Goal: Information Seeking & Learning: Learn about a topic

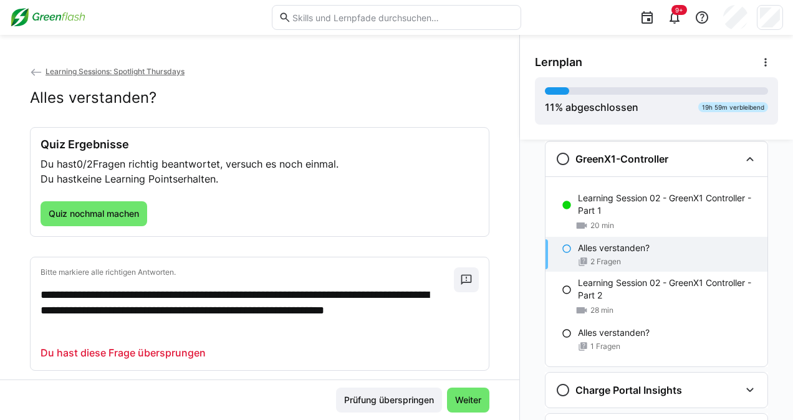
scroll to position [101, 0]
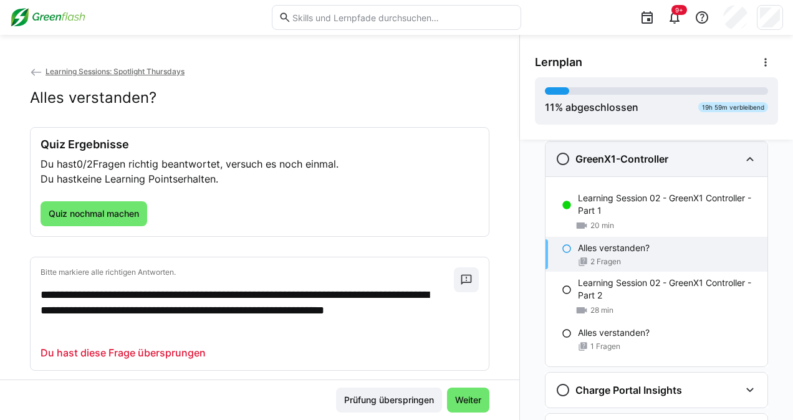
click at [735, 159] on div "GreenX1-Controller" at bounding box center [657, 159] width 222 height 35
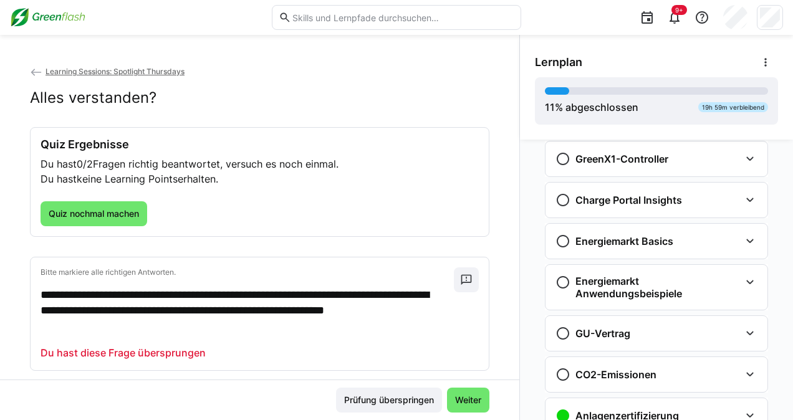
click at [105, 72] on span "Learning Sessions: Spotlight Thursdays" at bounding box center [115, 71] width 139 height 9
click at [133, 66] on app-back-navigation "Learning Sessions: Spotlight Thursdays" at bounding box center [260, 72] width 460 height 14
click at [679, 14] on span "9+" at bounding box center [680, 10] width 16 height 10
click at [52, 70] on span "Learning Sessions: Spotlight Thursdays" at bounding box center [115, 71] width 139 height 9
click at [404, 394] on span "Prüfung überspringen" at bounding box center [389, 400] width 94 height 12
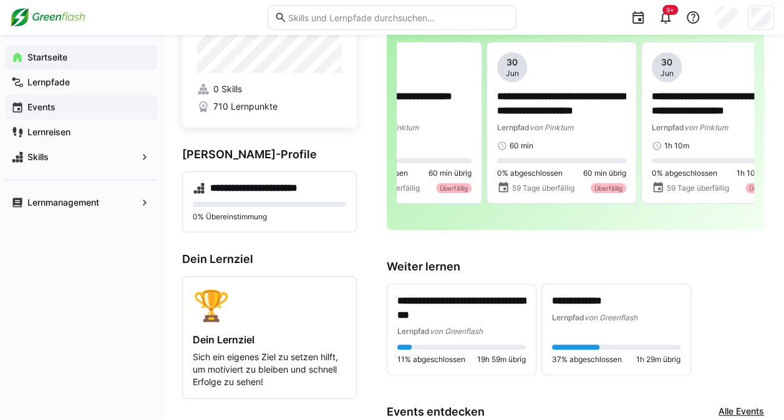
scroll to position [62, 0]
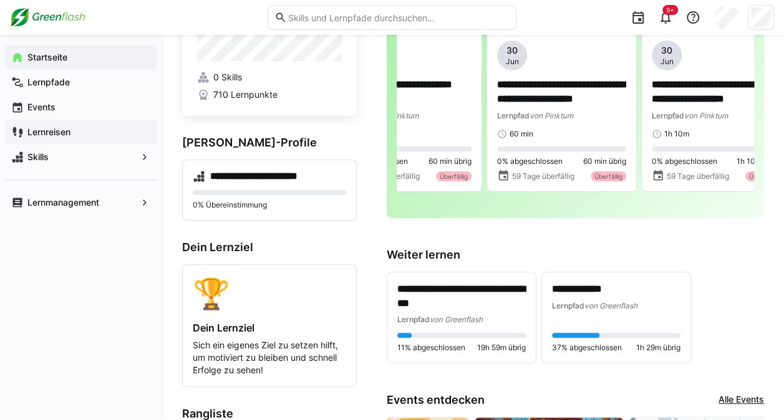
click at [80, 137] on span "Lernreisen" at bounding box center [88, 132] width 125 height 12
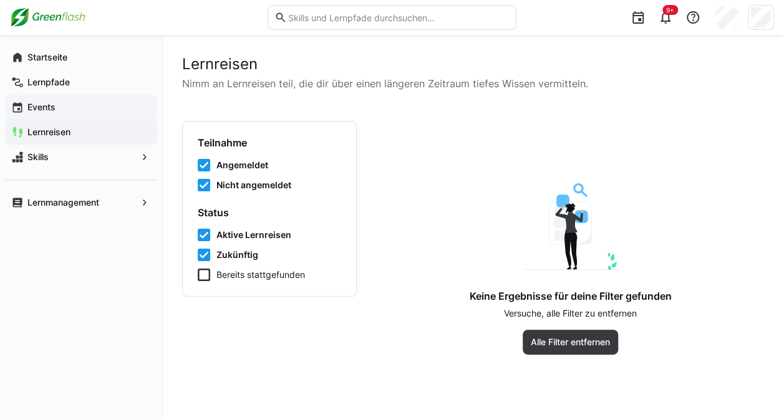
click at [74, 102] on span "Events" at bounding box center [88, 107] width 125 height 12
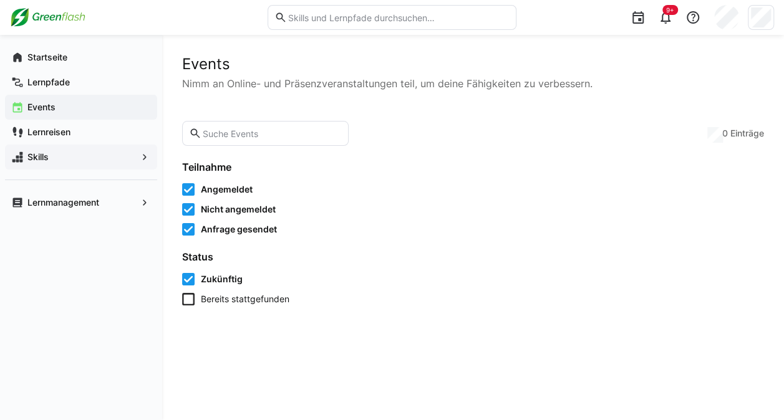
click at [74, 163] on span "Skills" at bounding box center [81, 157] width 111 height 12
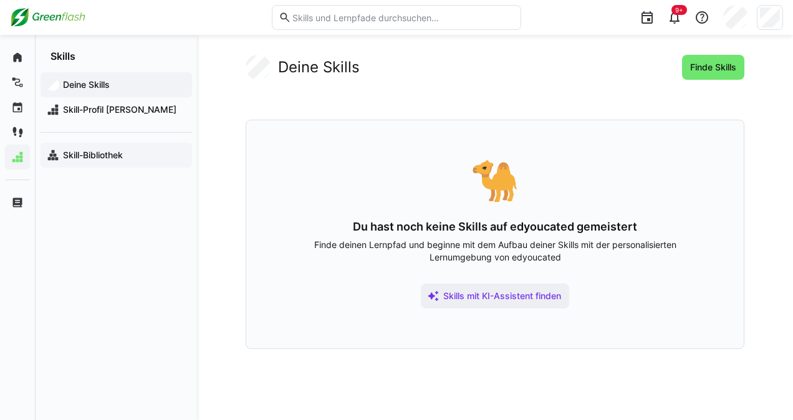
click at [143, 159] on span "Skill-Bibliothek" at bounding box center [123, 155] width 125 height 12
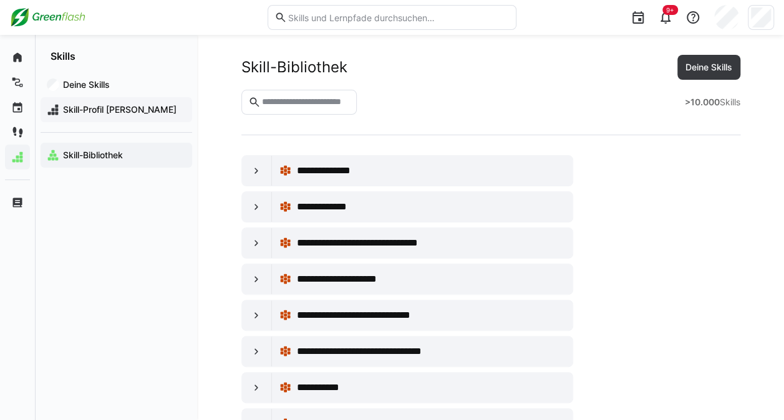
click at [125, 99] on div "Skill-Profil [PERSON_NAME]" at bounding box center [117, 109] width 152 height 25
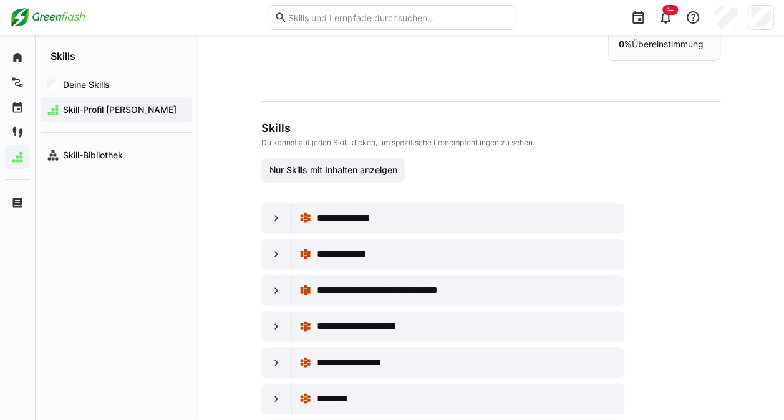
scroll to position [187, 0]
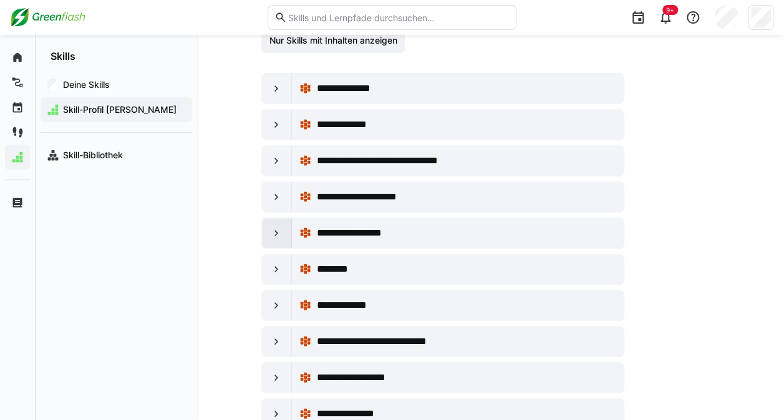
click at [271, 228] on eds-icon at bounding box center [276, 233] width 12 height 12
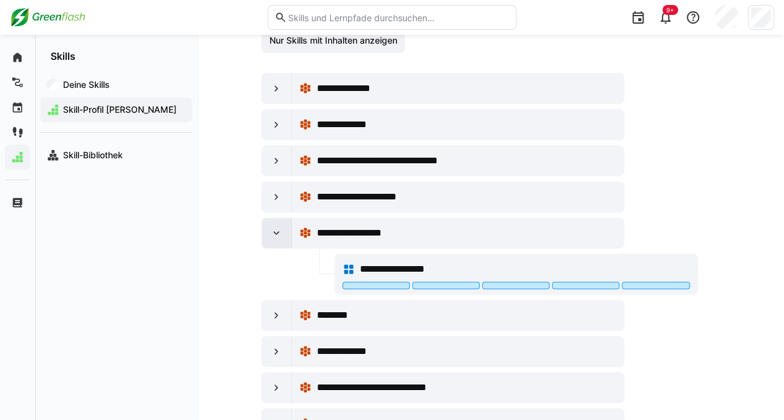
click at [276, 228] on eds-icon at bounding box center [276, 233] width 12 height 12
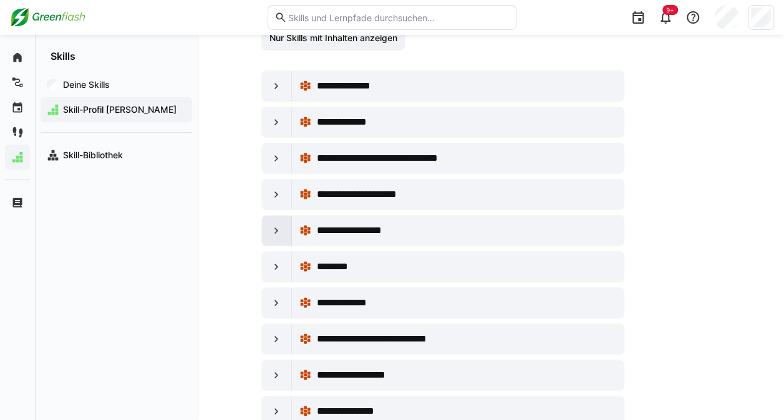
scroll to position [161, 0]
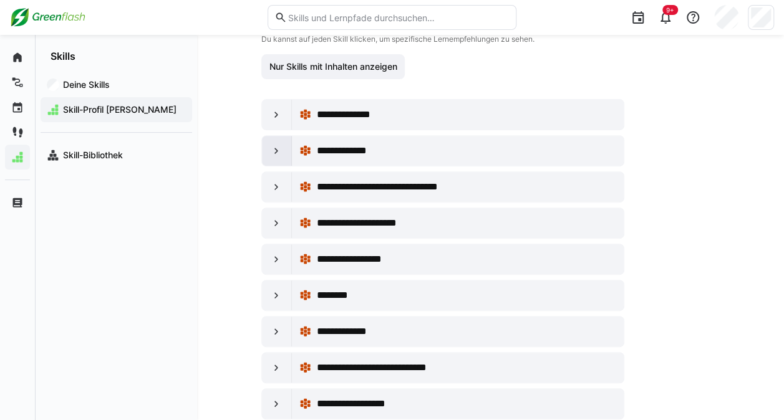
click at [271, 155] on div at bounding box center [277, 151] width 30 height 30
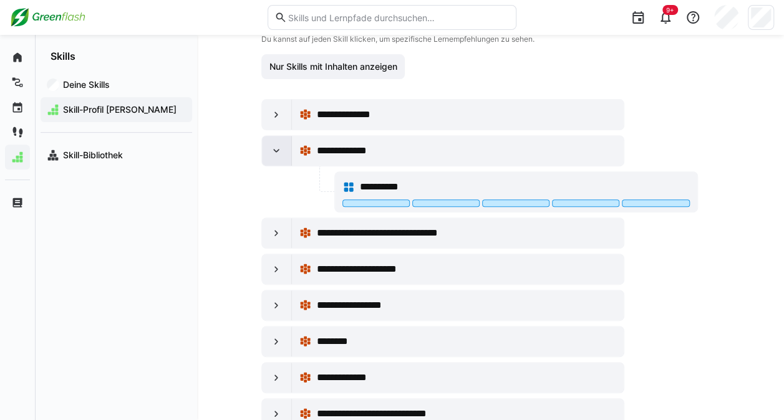
click at [271, 155] on div at bounding box center [277, 151] width 30 height 30
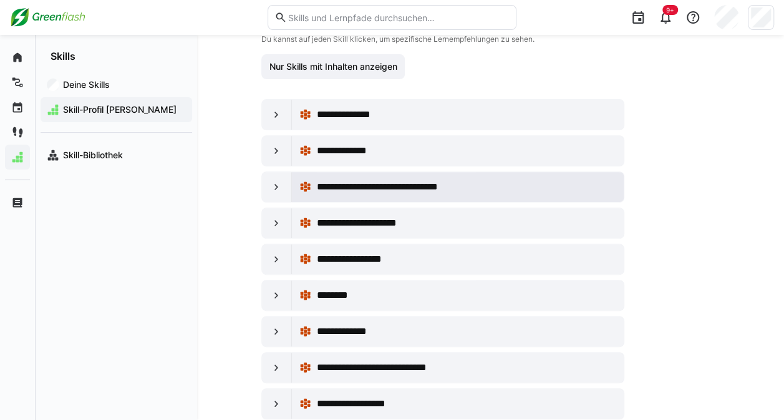
click at [299, 190] on eds-icon at bounding box center [305, 187] width 12 height 12
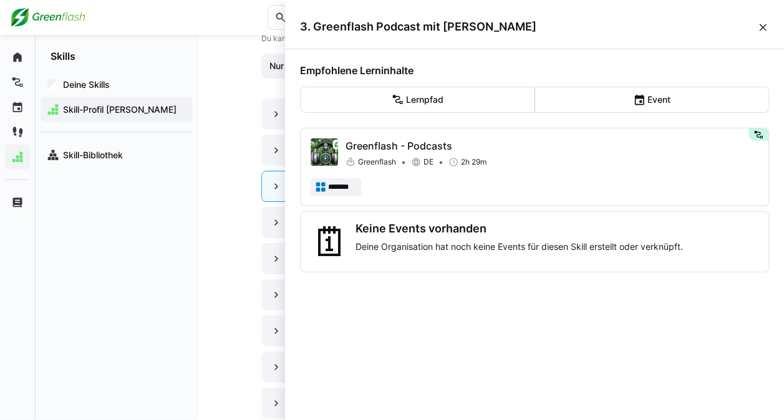
click at [200, 190] on div "**********" at bounding box center [490, 174] width 587 height 602
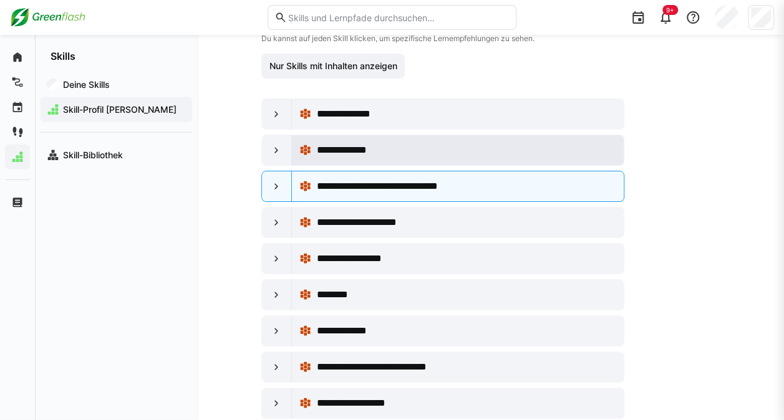
scroll to position [161, 0]
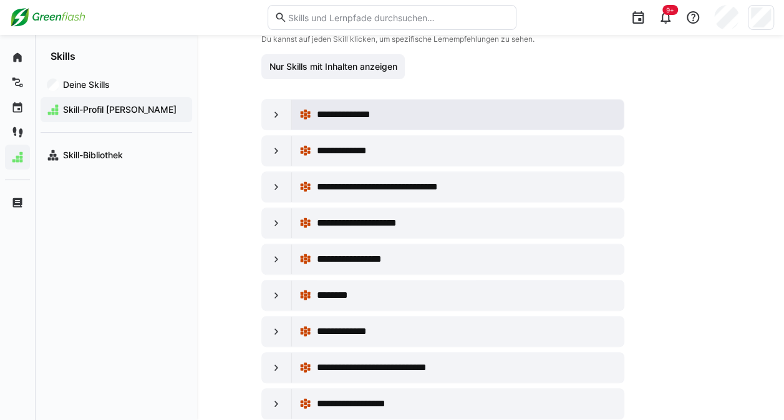
click at [404, 119] on div "**********" at bounding box center [466, 114] width 300 height 15
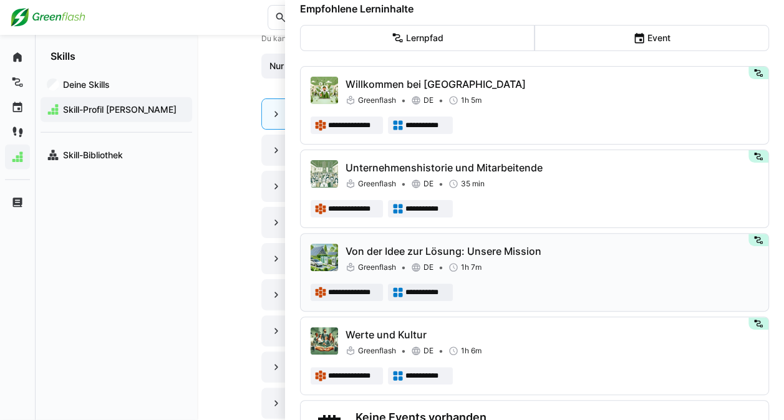
scroll to position [120, 0]
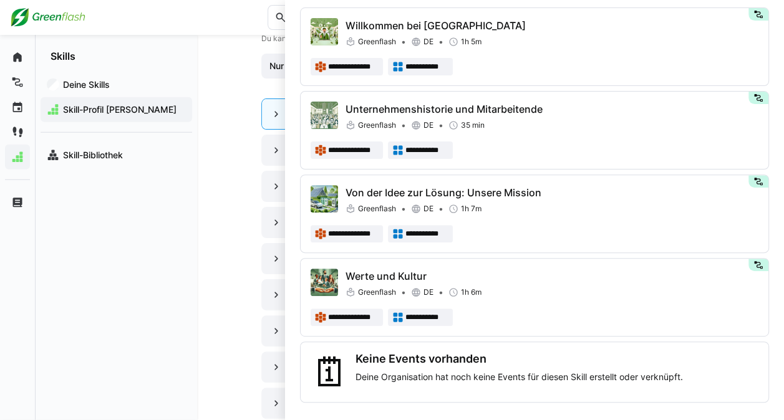
click at [207, 246] on div "**********" at bounding box center [490, 174] width 587 height 602
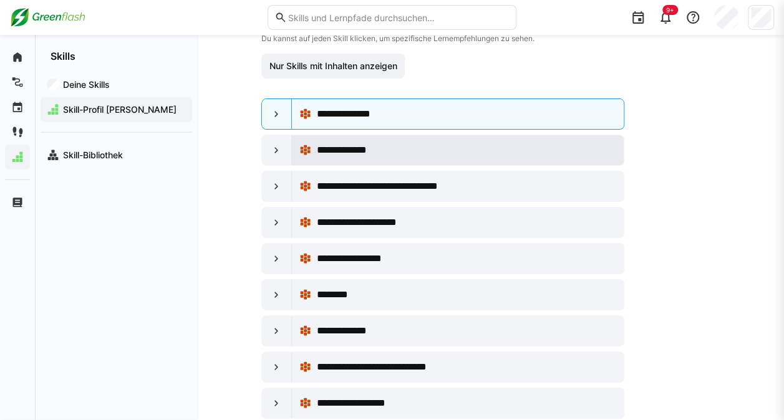
scroll to position [161, 0]
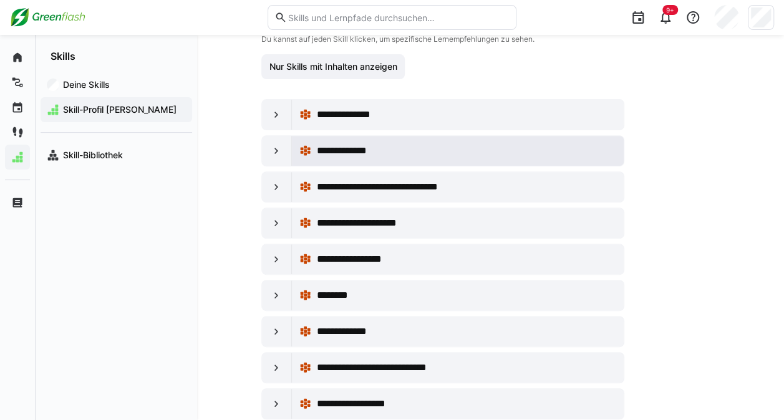
click at [450, 157] on div "**********" at bounding box center [458, 150] width 318 height 25
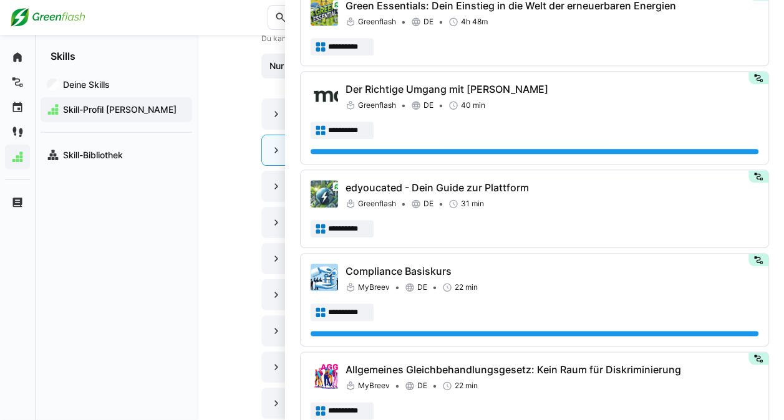
scroll to position [0, 0]
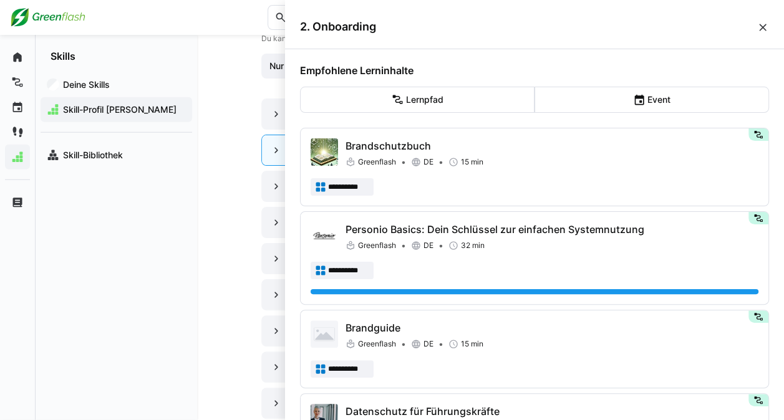
click at [175, 218] on div "Deine Skills Skill-Profil [PERSON_NAME] Skill-Bibliothek" at bounding box center [117, 241] width 162 height 358
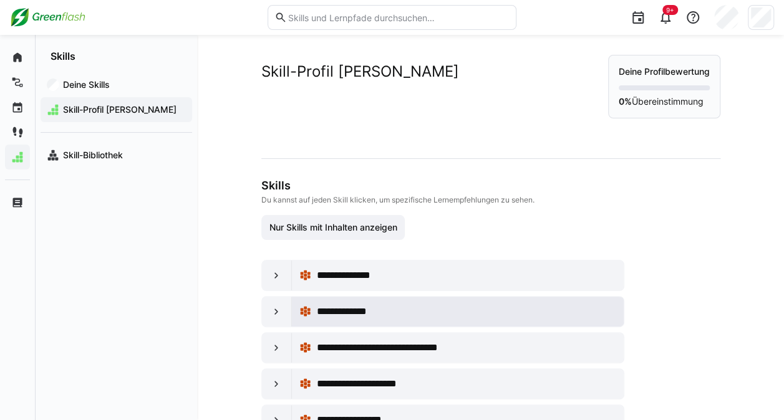
scroll to position [161, 0]
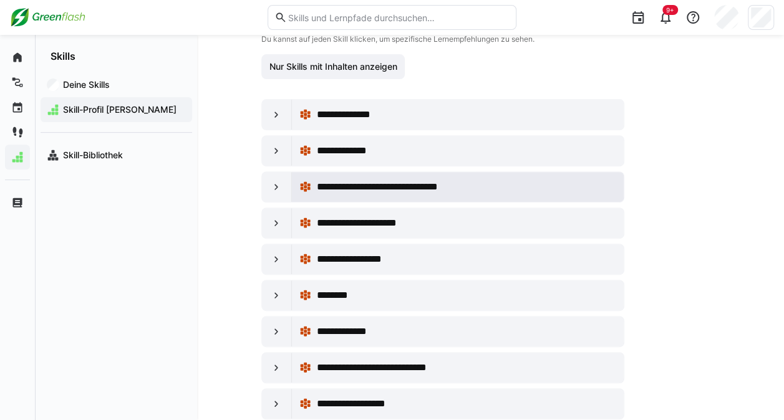
click at [407, 186] on span "**********" at bounding box center [396, 187] width 160 height 15
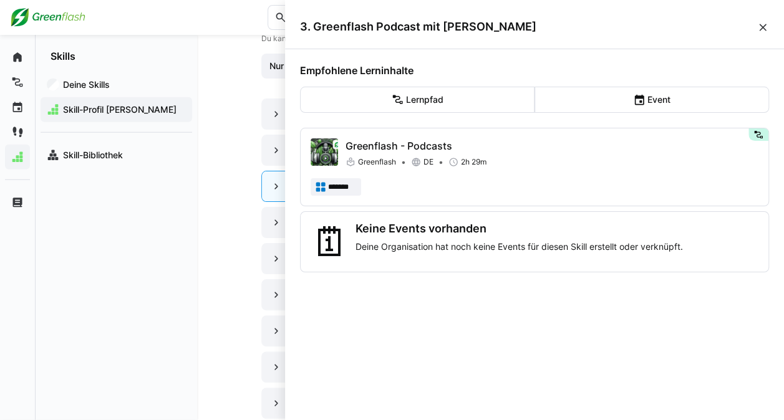
click at [231, 281] on div "**********" at bounding box center [490, 174] width 587 height 602
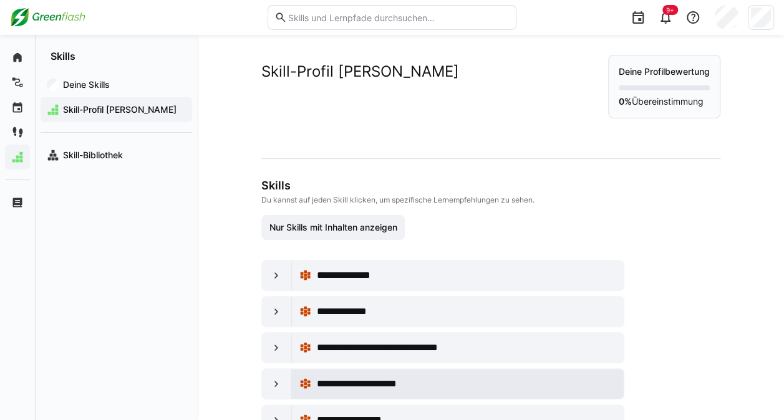
scroll to position [161, 0]
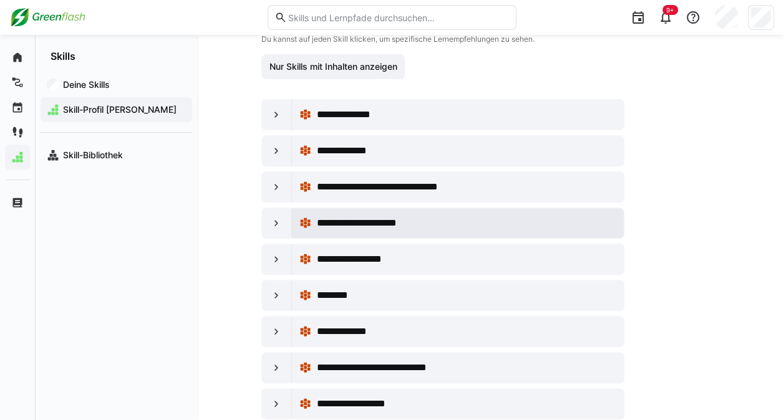
click at [376, 221] on span "**********" at bounding box center [367, 223] width 102 height 15
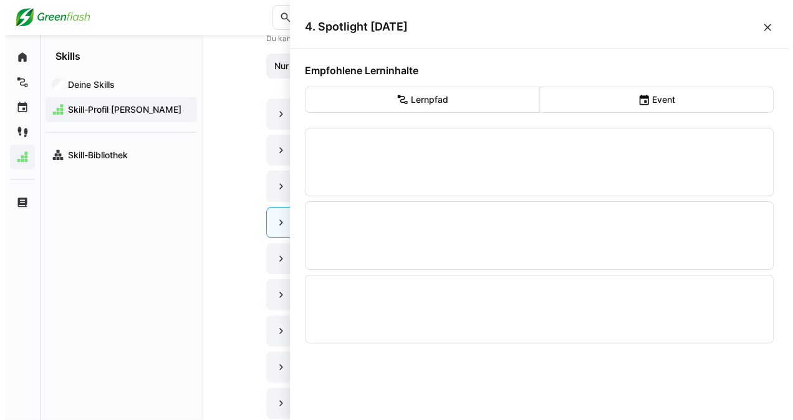
scroll to position [0, 0]
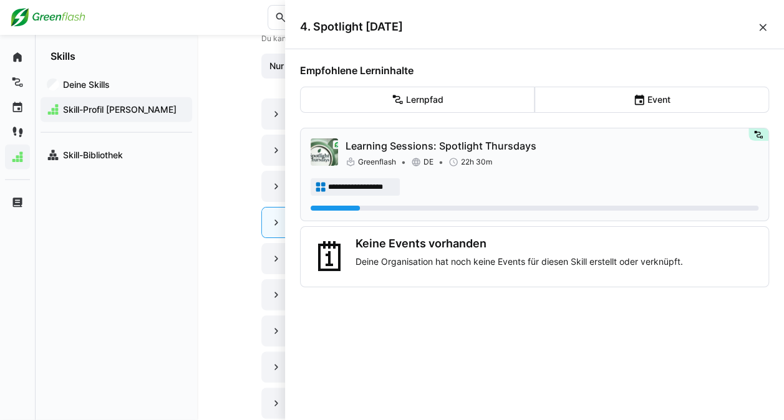
click at [508, 164] on div "Greenflash DE 22h 30m" at bounding box center [552, 162] width 413 height 12
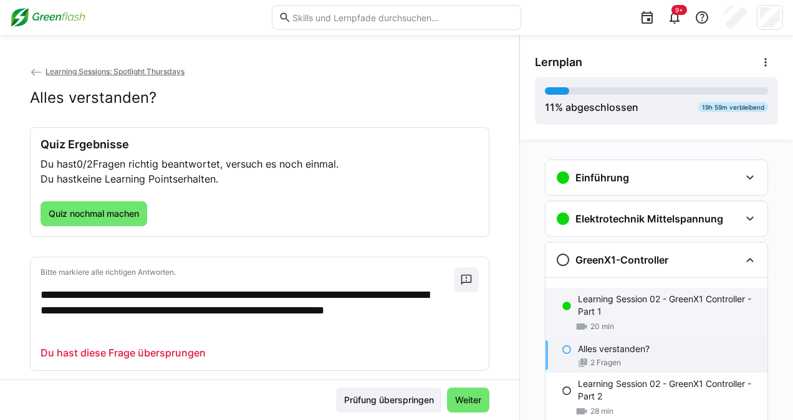
scroll to position [101, 0]
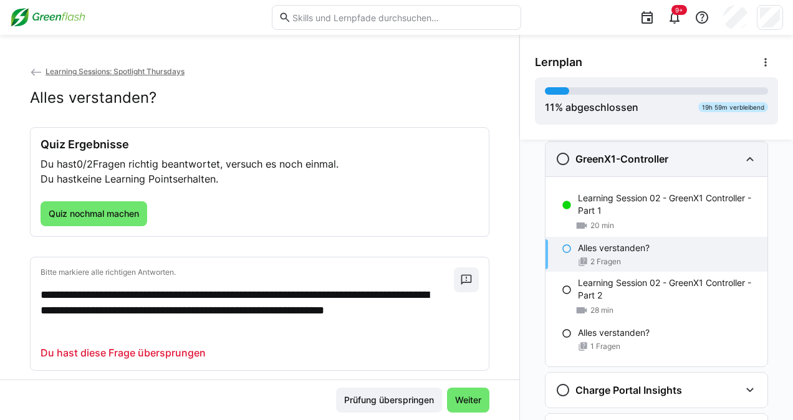
click at [745, 160] on eds-icon at bounding box center [750, 159] width 15 height 15
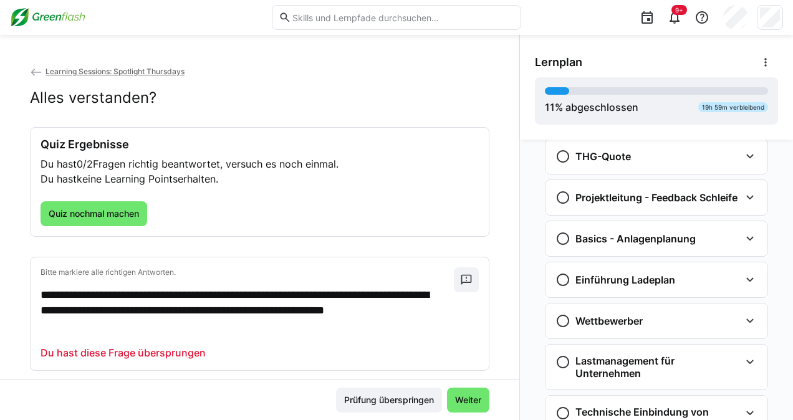
scroll to position [1557, 0]
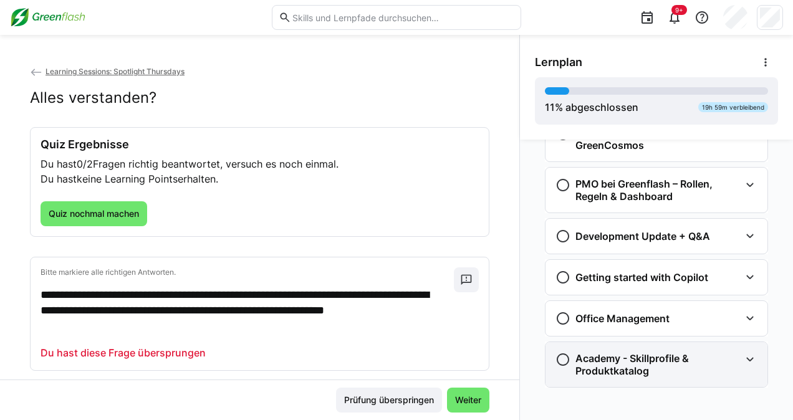
click at [635, 352] on h3 "Academy - Skillprofile & Produktkatalog" at bounding box center [658, 364] width 165 height 25
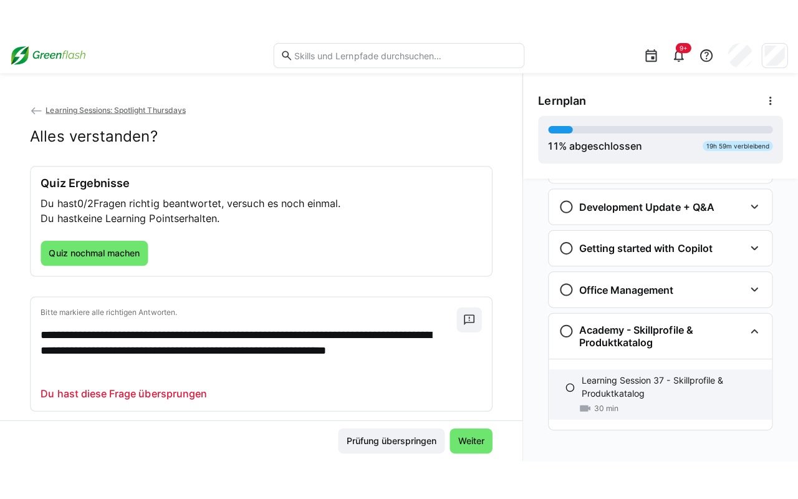
scroll to position [1627, 0]
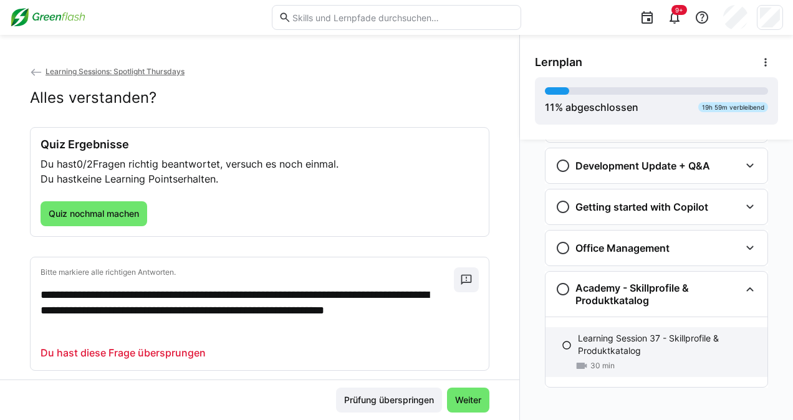
click at [666, 349] on p "Learning Session 37 - Skillprofile & Produktkatalog" at bounding box center [668, 344] width 180 height 25
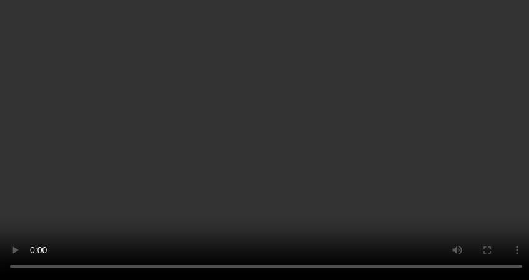
scroll to position [1784, 0]
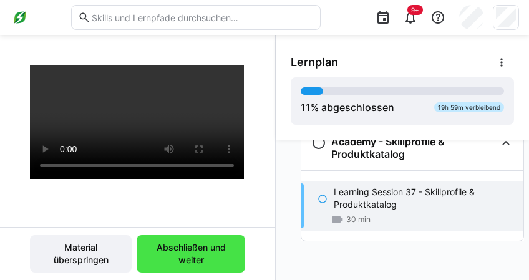
click at [215, 253] on span "Abschließen und weiter" at bounding box center [191, 253] width 96 height 25
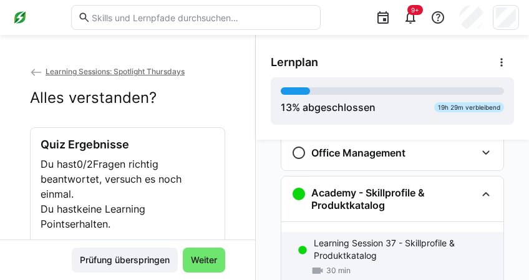
scroll to position [1844, 0]
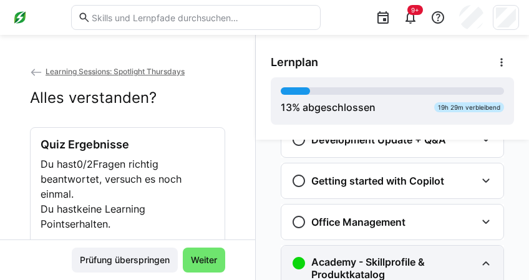
click at [478, 271] on eds-icon at bounding box center [485, 263] width 15 height 15
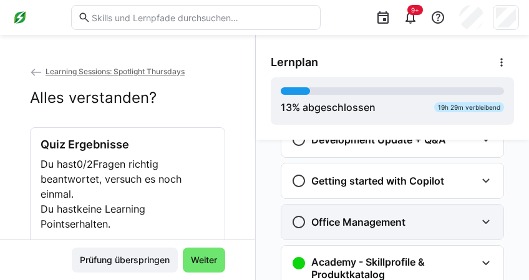
click at [458, 235] on div "Office Management" at bounding box center [392, 222] width 222 height 35
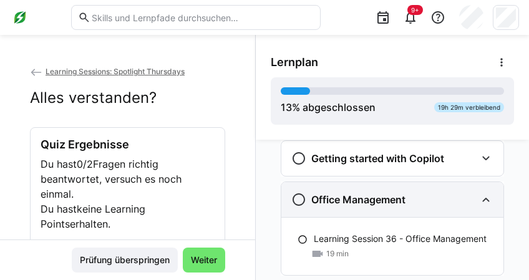
scroll to position [1885, 0]
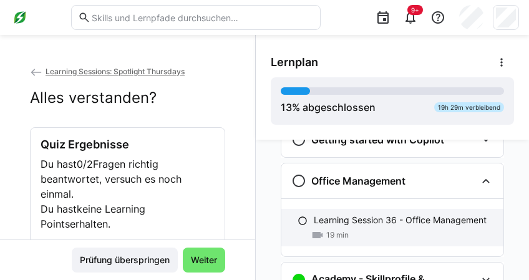
click at [384, 226] on p "Learning Session 36 - Office Management" at bounding box center [400, 220] width 173 height 12
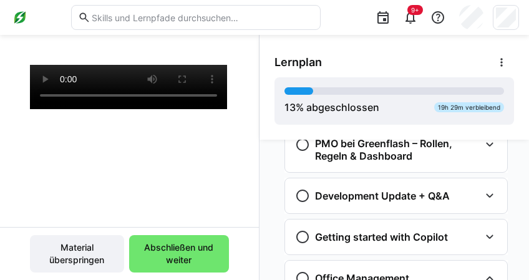
scroll to position [166, 0]
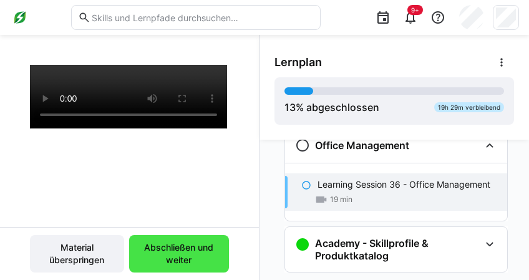
click at [177, 253] on span "Abschließen und weiter" at bounding box center [178, 253] width 87 height 25
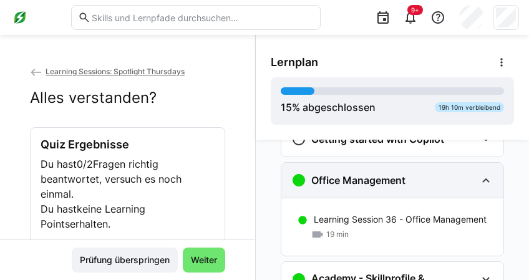
scroll to position [1873, 0]
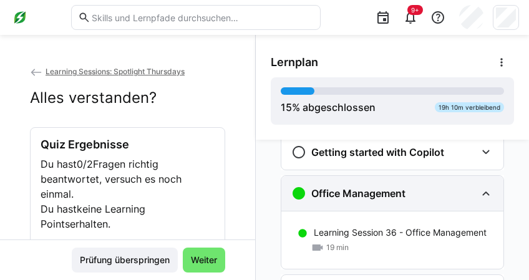
click at [448, 201] on div "Office Management" at bounding box center [383, 193] width 185 height 15
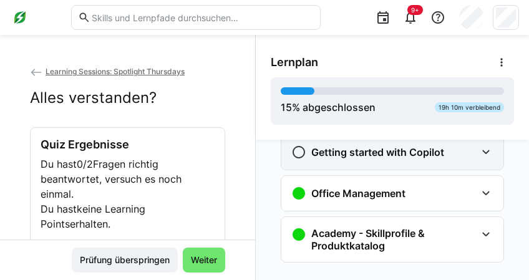
click at [442, 170] on div "Getting started with Copilot" at bounding box center [392, 152] width 222 height 35
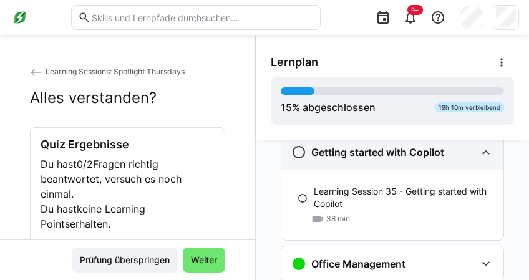
click at [442, 170] on div "Getting started with Copilot" at bounding box center [392, 152] width 222 height 35
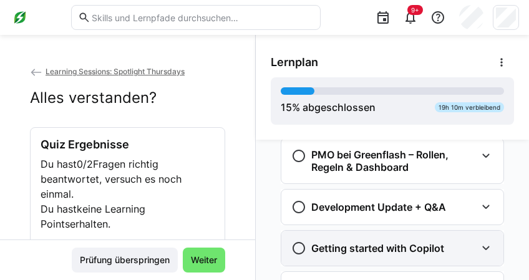
scroll to position [1790, 0]
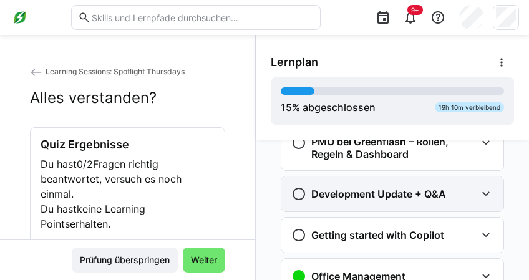
click at [435, 211] on div "Development Update + Q&A" at bounding box center [392, 194] width 222 height 35
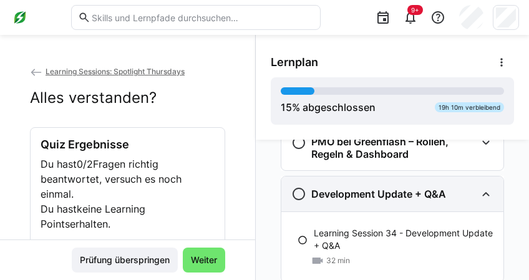
click at [435, 211] on div "Development Update + Q&A" at bounding box center [392, 194] width 222 height 35
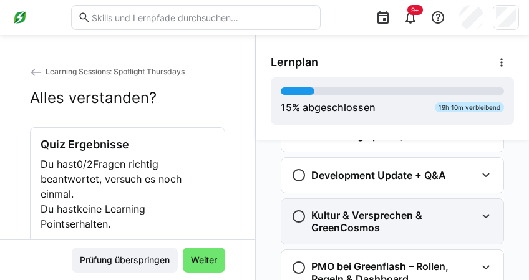
click at [433, 225] on h3 "Kultur & Versprechen & GreenCosmos" at bounding box center [393, 221] width 165 height 25
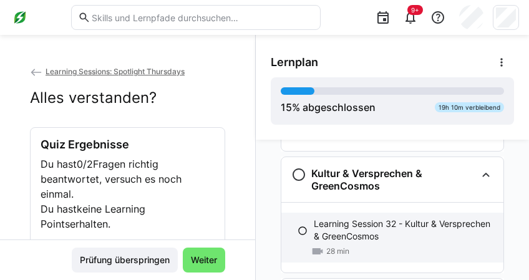
scroll to position [1665, 0]
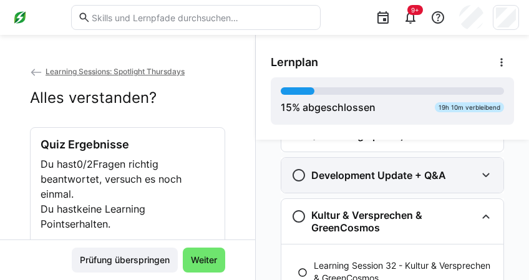
click at [432, 167] on div "Development Update + Q&A" at bounding box center [392, 175] width 222 height 35
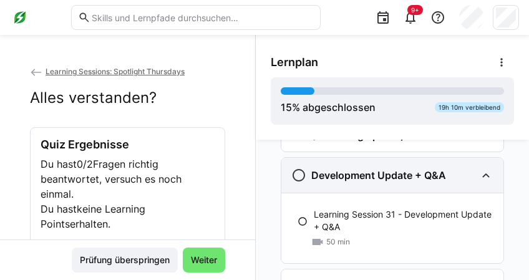
click at [427, 182] on h3 "Development Update + Q&A" at bounding box center [378, 175] width 135 height 12
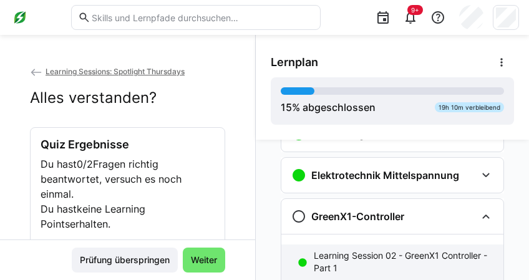
scroll to position [43, 0]
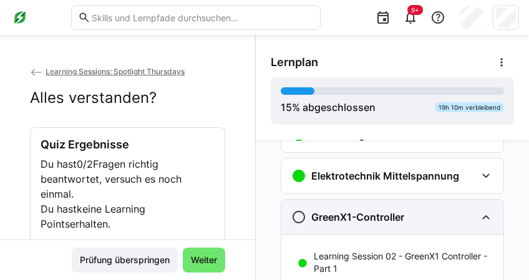
click at [394, 222] on h3 "GreenX1-Controller" at bounding box center [357, 217] width 93 height 12
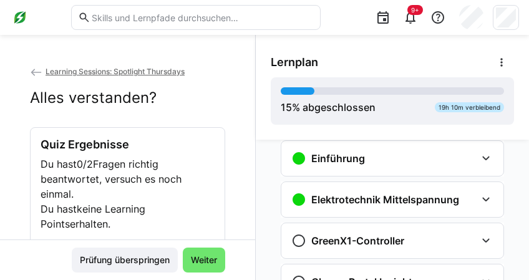
scroll to position [0, 0]
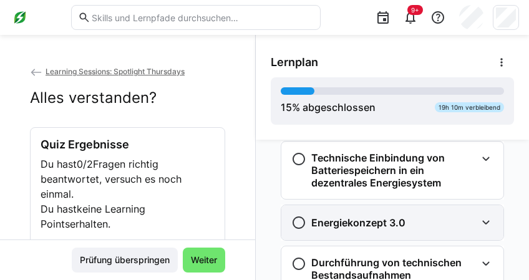
click at [392, 217] on div "Energiekonzept 3.0" at bounding box center [392, 222] width 222 height 35
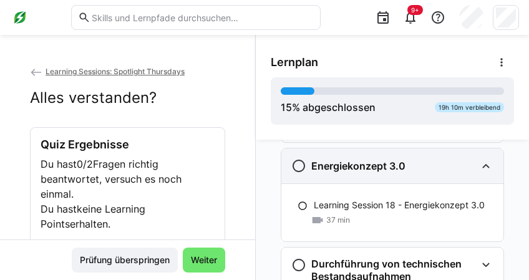
scroll to position [790, 0]
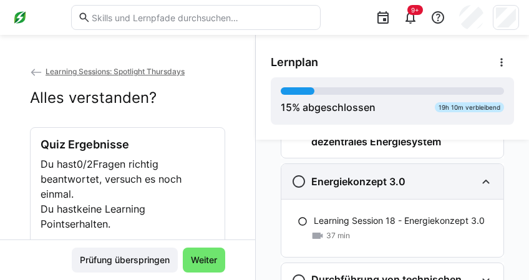
click at [397, 180] on div "Energiekonzept 3.0" at bounding box center [392, 181] width 222 height 35
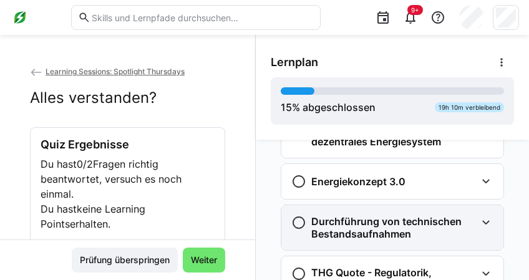
click at [389, 216] on div "Durchführung von technischen Bestandsaufnahmen" at bounding box center [392, 227] width 222 height 45
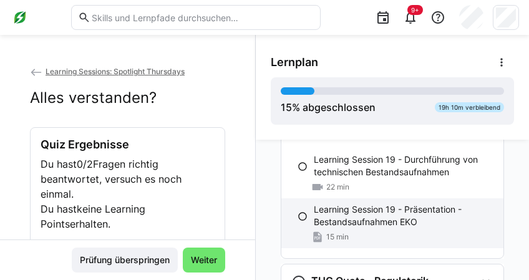
scroll to position [914, 0]
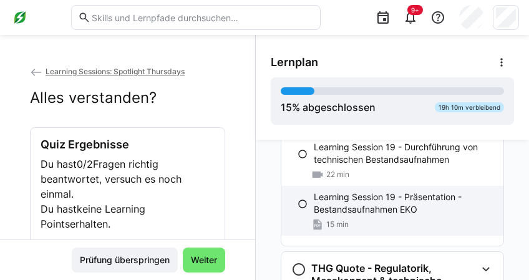
click at [389, 225] on div "15 min" at bounding box center [404, 224] width 180 height 12
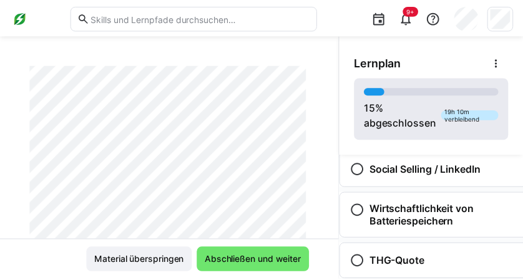
scroll to position [0, 0]
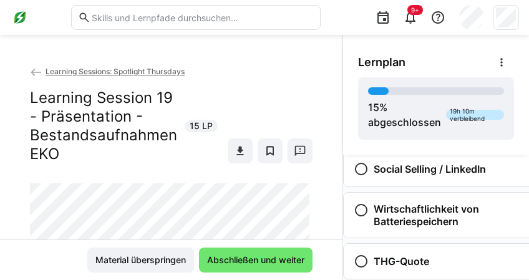
click at [122, 76] on app-back-navigation "Learning Sessions: Spotlight Thursdays" at bounding box center [171, 72] width 283 height 14
click at [125, 72] on span "Learning Sessions: Spotlight Thursdays" at bounding box center [115, 71] width 139 height 9
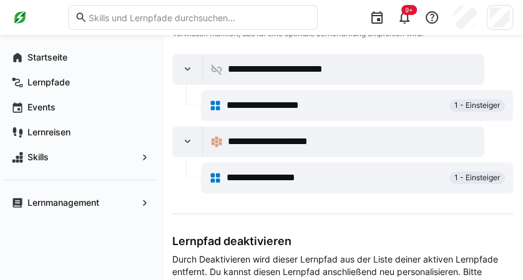
scroll to position [706, 0]
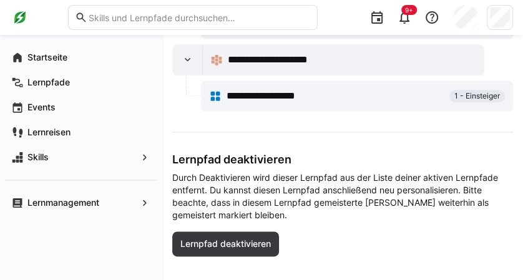
click at [311, 107] on div "**********" at bounding box center [357, 96] width 296 height 25
click at [278, 100] on span "**********" at bounding box center [271, 96] width 91 height 15
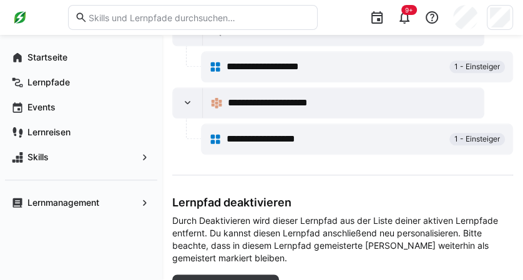
scroll to position [581, 0]
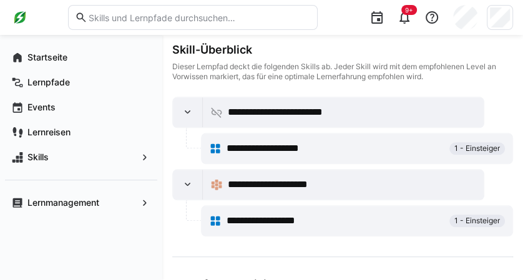
click at [275, 145] on span "**********" at bounding box center [274, 148] width 96 height 15
click at [262, 188] on span "**********" at bounding box center [279, 184] width 102 height 15
click at [178, 188] on div at bounding box center [188, 185] width 30 height 30
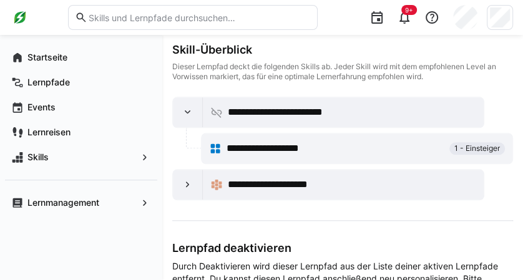
click at [292, 198] on div "**********" at bounding box center [343, 185] width 281 height 30
click at [292, 190] on span "**********" at bounding box center [279, 184] width 102 height 15
click at [295, 185] on span "**********" at bounding box center [279, 184] width 102 height 15
click at [176, 182] on div at bounding box center [188, 185] width 30 height 30
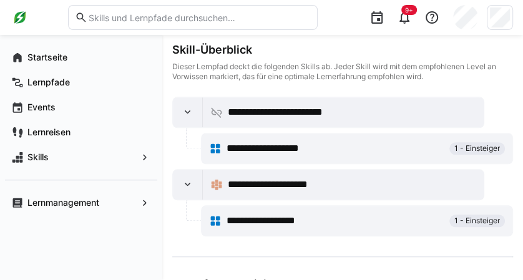
click at [309, 217] on span "**********" at bounding box center [271, 220] width 91 height 15
click at [466, 216] on span "1 - Einsteiger" at bounding box center [477, 221] width 46 height 10
click at [468, 225] on span "1 - Einsteiger" at bounding box center [477, 221] width 56 height 12
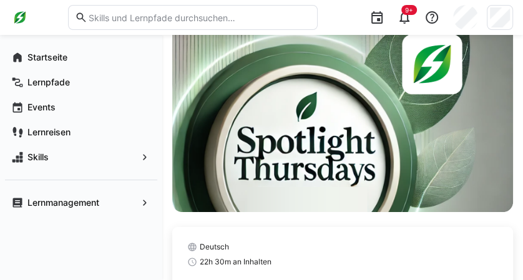
scroll to position [0, 0]
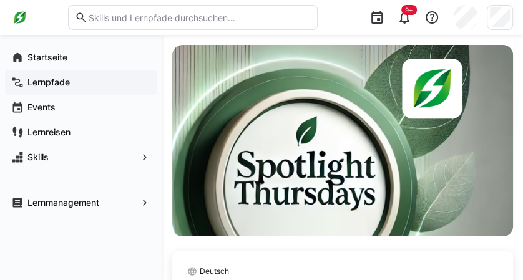
click at [75, 87] on span "Lernpfade" at bounding box center [88, 82] width 125 height 12
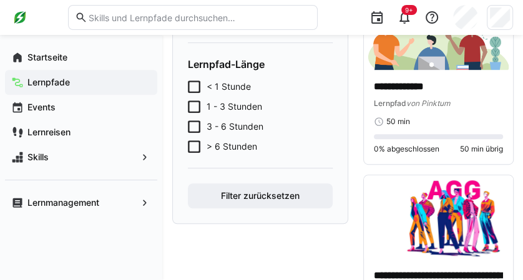
scroll to position [332, 0]
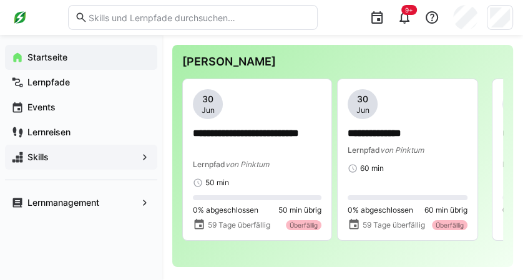
click at [78, 162] on span "Skills" at bounding box center [81, 157] width 111 height 12
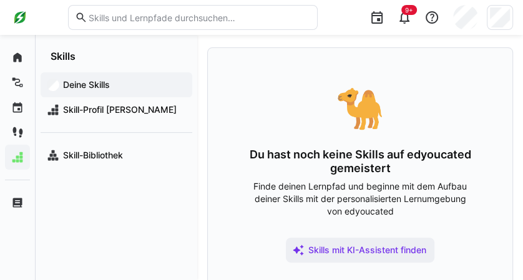
scroll to position [95, 0]
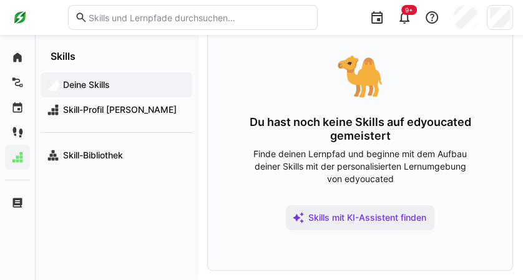
drag, startPoint x: 361, startPoint y: 225, endPoint x: 120, endPoint y: 197, distance: 241.8
click at [137, 253] on div "Startseite Lernpfade Events Lernreisen Skills Lernmanagement Skills Deine Skill…" at bounding box center [261, 110] width 523 height 341
click at [116, 115] on span "Skill-Profil [PERSON_NAME]" at bounding box center [123, 110] width 125 height 12
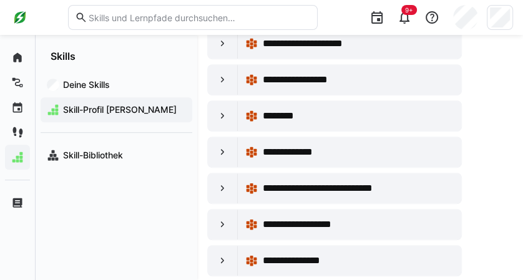
scroll to position [332, 0]
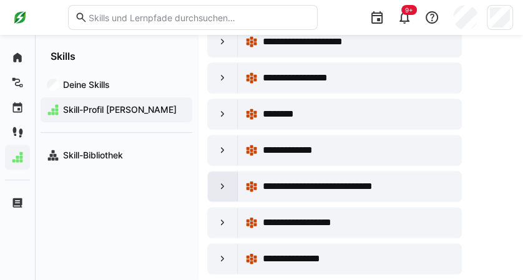
click at [218, 182] on eds-icon at bounding box center [222, 186] width 12 height 12
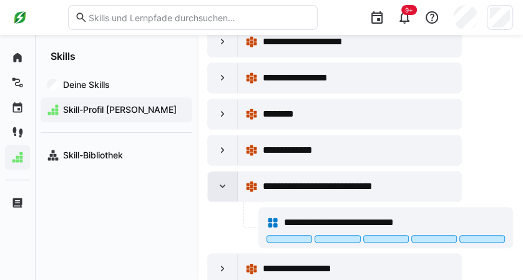
click at [218, 182] on eds-icon at bounding box center [222, 186] width 12 height 12
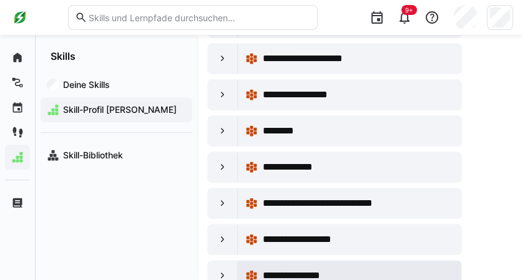
scroll to position [277, 0]
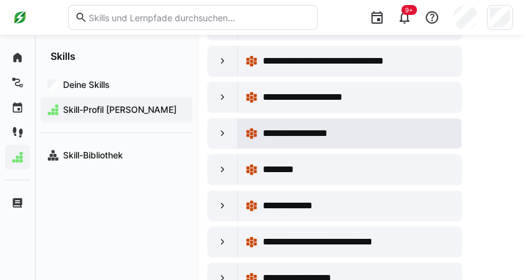
click at [302, 137] on span "**********" at bounding box center [306, 133] width 87 height 15
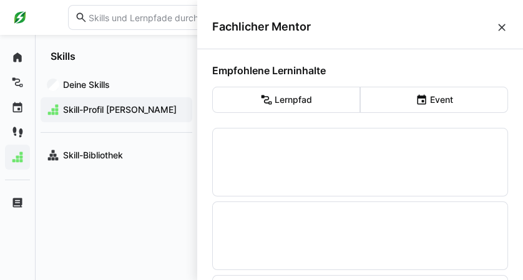
scroll to position [0, 0]
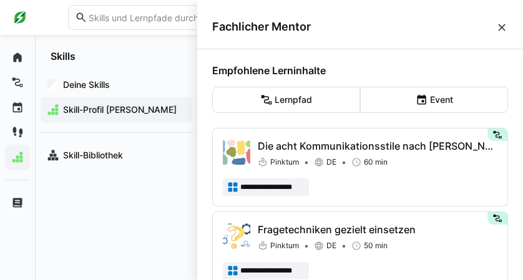
click at [504, 26] on div "Fachlicher Mentor" at bounding box center [360, 27] width 326 height 44
click at [497, 31] on eds-icon at bounding box center [501, 27] width 12 height 12
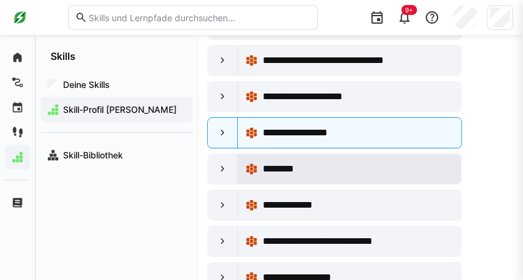
scroll to position [277, 0]
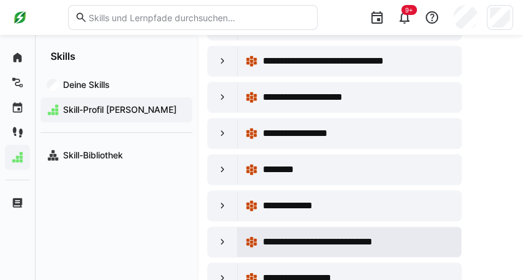
click at [345, 238] on span "**********" at bounding box center [340, 242] width 155 height 15
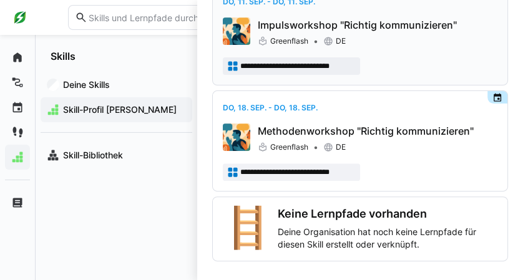
scroll to position [144, 0]
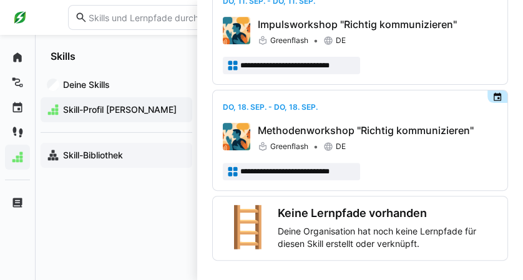
click at [95, 163] on div "Skill-Bibliothek" at bounding box center [117, 155] width 152 height 25
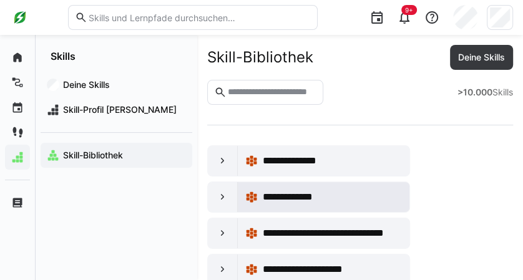
click at [286, 198] on span "**********" at bounding box center [296, 197] width 67 height 15
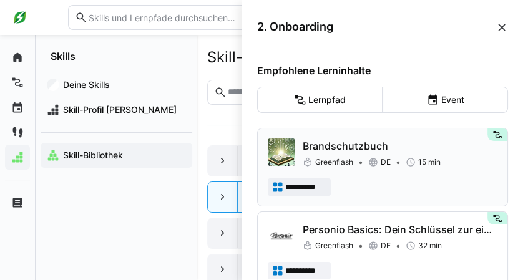
click at [442, 160] on div "Greenflash DE 15 min" at bounding box center [400, 162] width 195 height 12
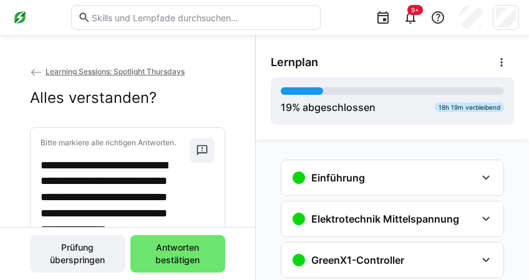
scroll to position [143, 0]
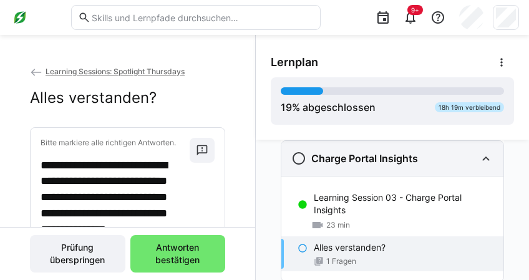
click at [387, 168] on div "Charge Portal Insights" at bounding box center [392, 158] width 222 height 35
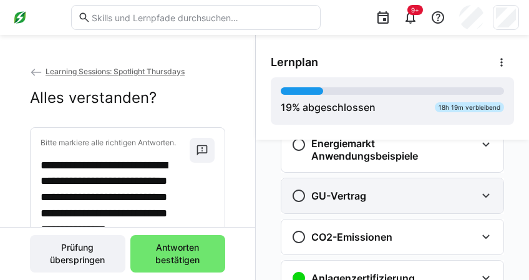
scroll to position [226, 0]
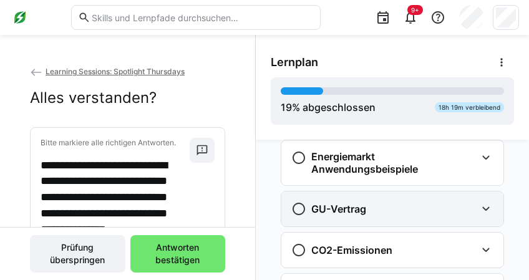
click at [358, 207] on h3 "GU-Vertrag" at bounding box center [338, 209] width 55 height 12
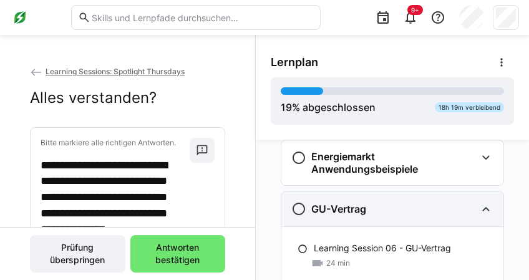
click at [358, 207] on h3 "GU-Vertrag" at bounding box center [338, 209] width 55 height 12
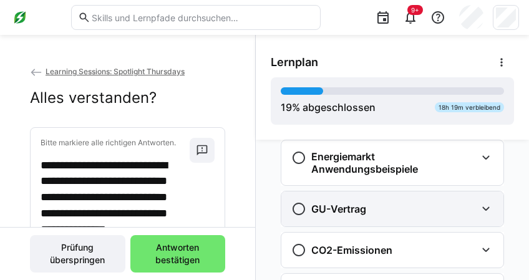
click at [358, 207] on h3 "GU-Vertrag" at bounding box center [338, 209] width 55 height 12
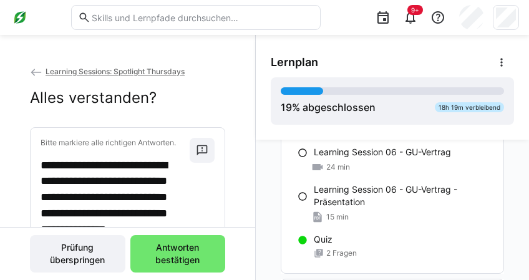
scroll to position [309, 0]
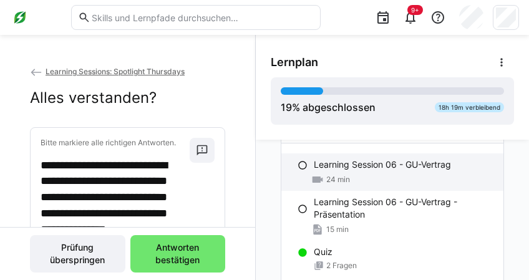
click at [369, 177] on div "24 min" at bounding box center [404, 179] width 180 height 12
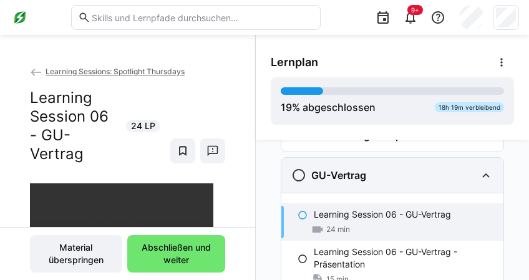
scroll to position [235, 0]
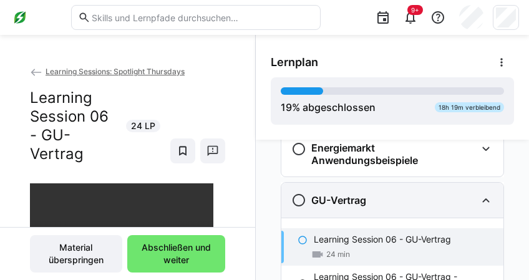
click at [362, 195] on div "GU-Vertrag" at bounding box center [383, 200] width 185 height 15
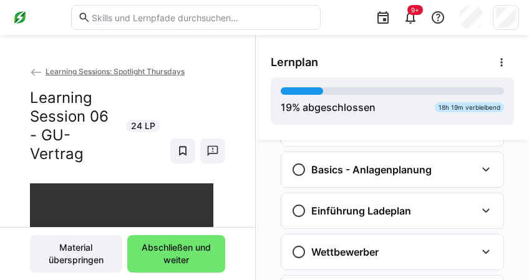
scroll to position [525, 0]
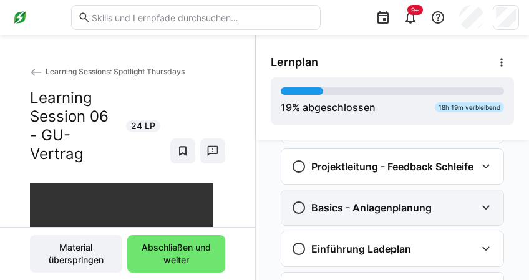
click at [372, 210] on h3 "Basics - Anlagenplanung" at bounding box center [371, 207] width 120 height 12
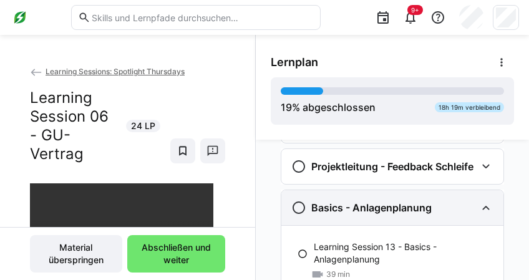
click at [372, 210] on h3 "Basics - Anlagenplanung" at bounding box center [371, 207] width 120 height 12
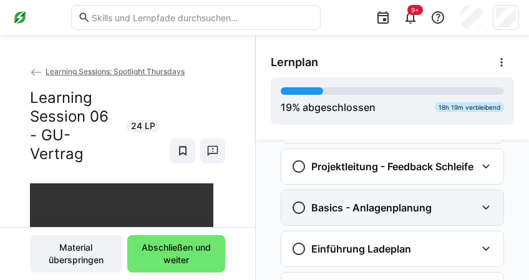
click at [372, 210] on h3 "Basics - Anlagenplanung" at bounding box center [371, 207] width 120 height 12
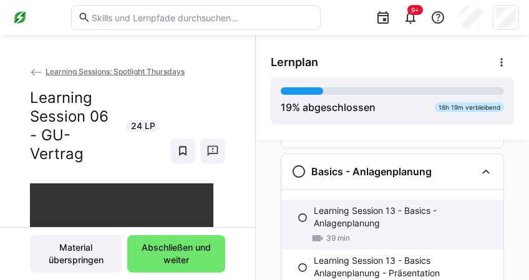
scroll to position [567, 0]
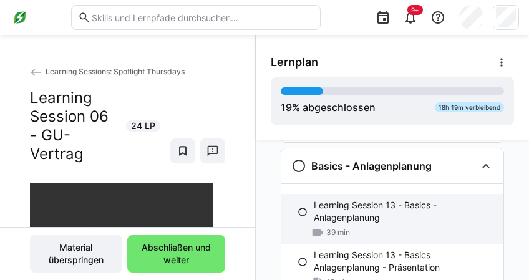
click at [373, 205] on div "Learning Session 13 - Basics - Anlagenplanung 39 min" at bounding box center [392, 219] width 222 height 50
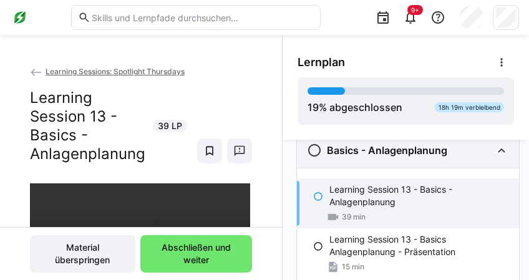
scroll to position [583, 12]
click at [376, 167] on div "Basics - Anlagenplanung" at bounding box center [407, 149] width 222 height 35
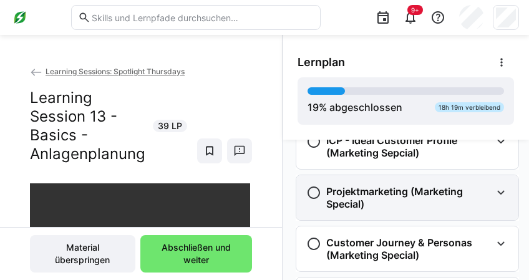
scroll to position [1313, 12]
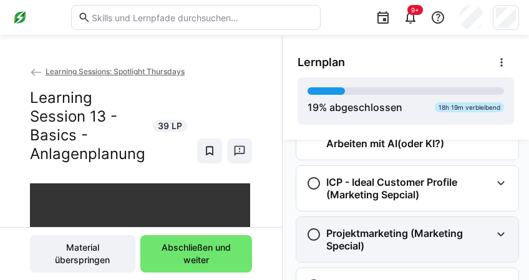
click at [371, 201] on h3 "ICP - Ideal Customer Profile (Marketing Sepcial)" at bounding box center [408, 188] width 165 height 25
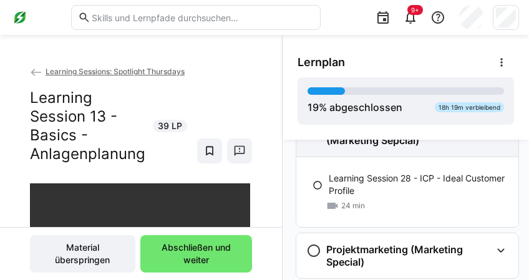
scroll to position [1355, 12]
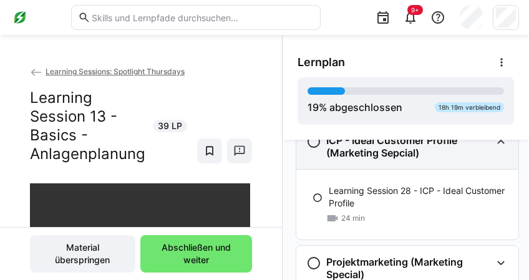
click at [390, 159] on h3 "ICP - Ideal Customer Profile (Marketing Sepcial)" at bounding box center [408, 146] width 165 height 25
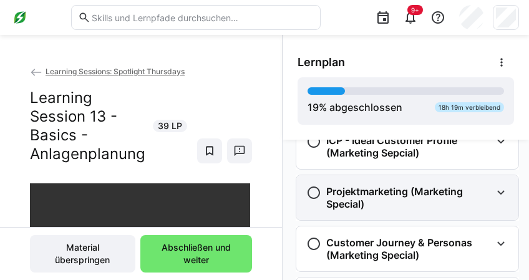
click at [388, 210] on h3 "Projektmarketing (Marketing Special)" at bounding box center [408, 197] width 165 height 25
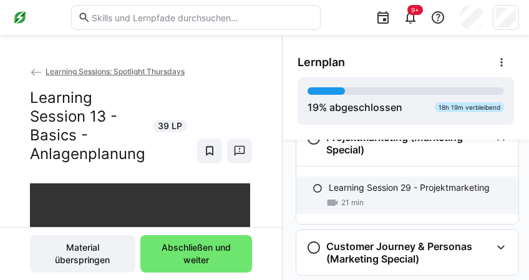
scroll to position [1396, 12]
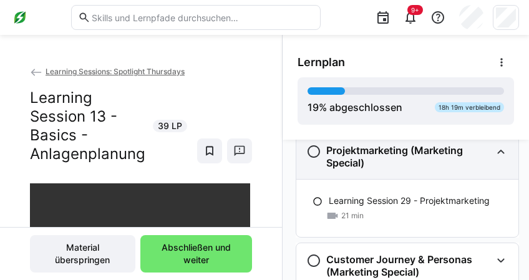
click at [399, 169] on h3 "Projektmarketing (Marketing Special)" at bounding box center [408, 156] width 165 height 25
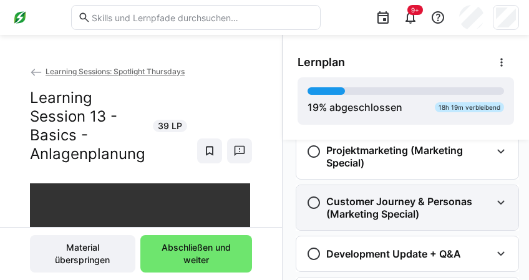
click at [385, 212] on div "Customer Journey & Personas (Marketing Special)" at bounding box center [407, 207] width 222 height 45
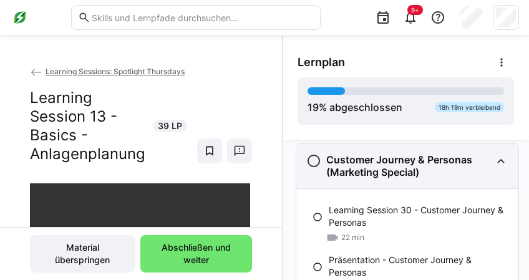
click at [402, 178] on h3 "Customer Journey & Personas (Marketing Special)" at bounding box center [408, 165] width 165 height 25
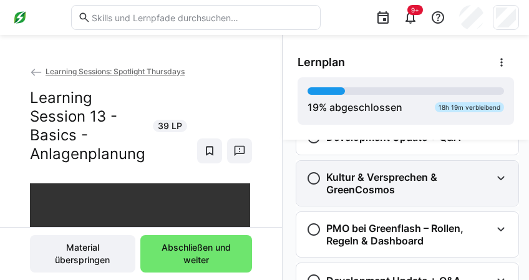
scroll to position [1521, 12]
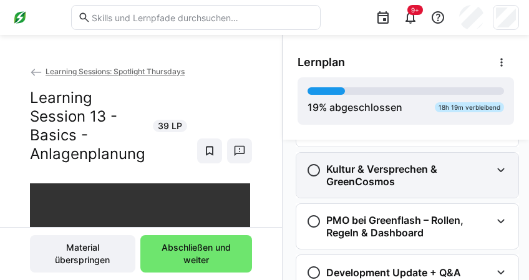
click at [399, 188] on h3 "Kultur & Versprechen & GreenCosmos" at bounding box center [408, 175] width 165 height 25
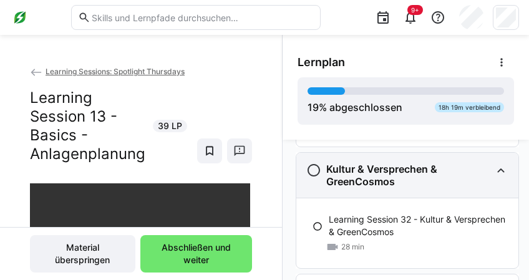
click at [399, 188] on h3 "Kultur & Versprechen & GreenCosmos" at bounding box center [408, 175] width 165 height 25
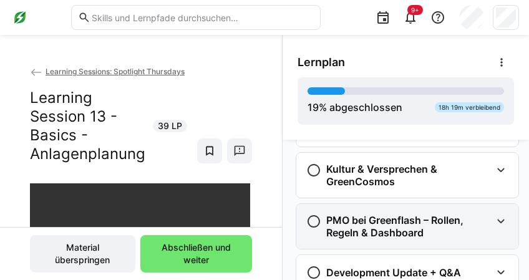
click at [397, 239] on h3 "PMO bei Greenflash – Rollen, Regeln & Dashboard" at bounding box center [408, 226] width 165 height 25
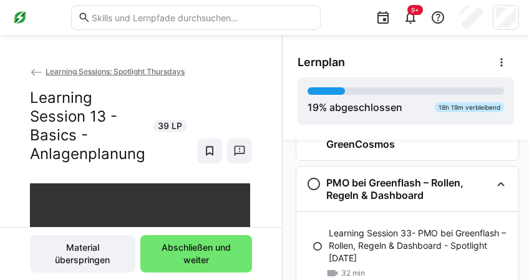
scroll to position [1604, 12]
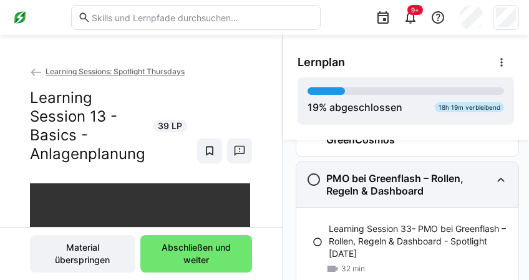
click at [395, 197] on h3 "PMO bei Greenflash – Rollen, Regeln & Dashboard" at bounding box center [408, 184] width 165 height 25
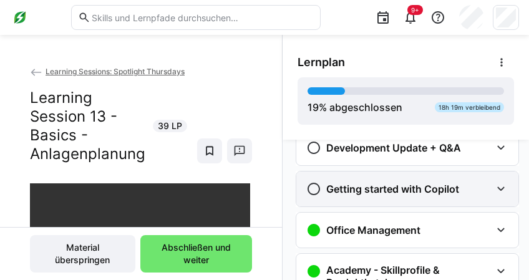
click at [394, 206] on div "Getting started with Copilot" at bounding box center [407, 189] width 222 height 35
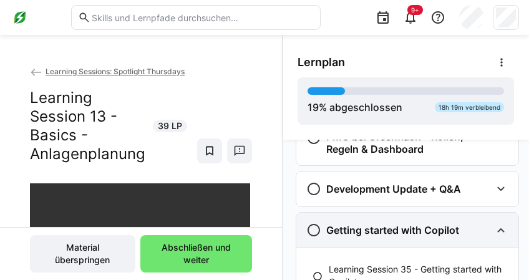
click at [388, 242] on div "Getting started with Copilot" at bounding box center [407, 230] width 222 height 35
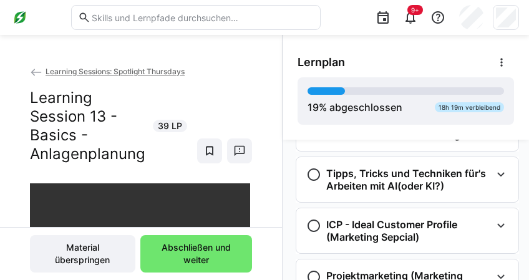
scroll to position [1230, 12]
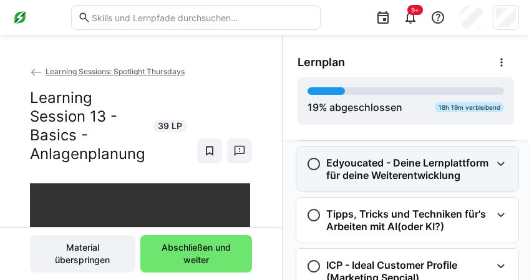
click at [394, 182] on h3 "Edyoucated - Deine Lernplattform für deine Weiterentwicklung" at bounding box center [408, 169] width 165 height 25
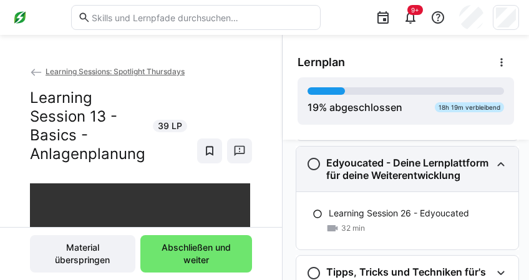
click at [394, 182] on h3 "Edyoucated - Deine Lernplattform für deine Weiterentwicklung" at bounding box center [408, 169] width 165 height 25
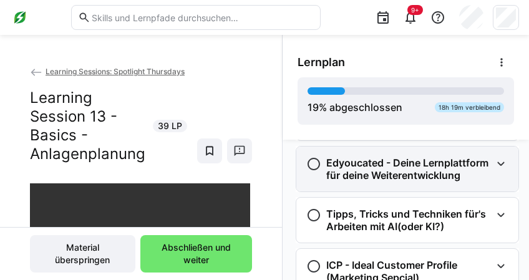
scroll to position [1188, 12]
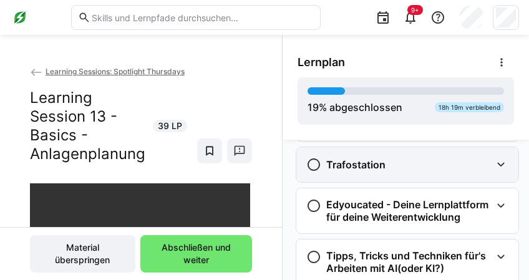
click at [394, 182] on div "Trafostation" at bounding box center [407, 164] width 222 height 35
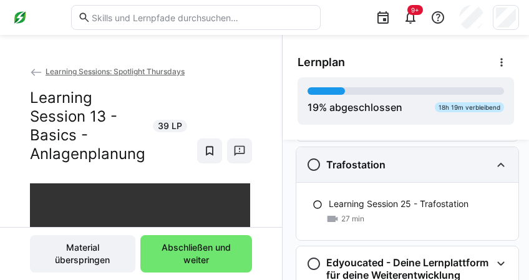
click at [394, 182] on div "Trafostation" at bounding box center [407, 164] width 222 height 35
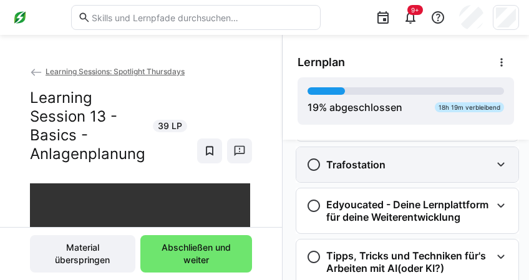
scroll to position [1147, 12]
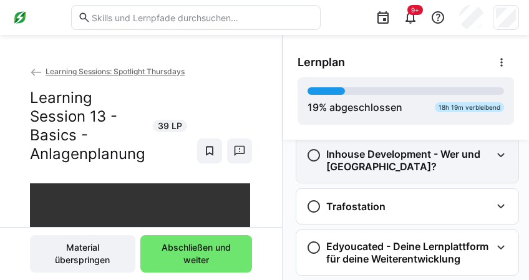
click at [394, 173] on h3 "Inhouse Development - Wer und [GEOGRAPHIC_DATA]?" at bounding box center [408, 160] width 165 height 25
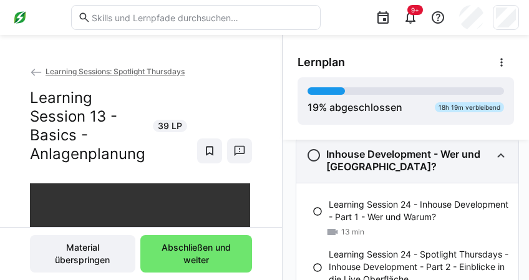
click at [394, 173] on h3 "Inhouse Development - Wer und [GEOGRAPHIC_DATA]?" at bounding box center [408, 160] width 165 height 25
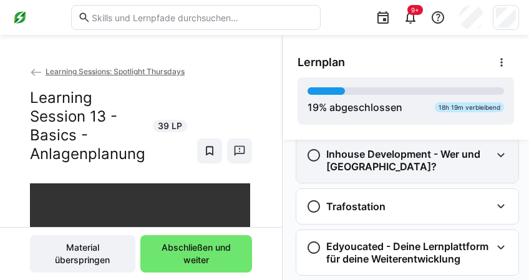
scroll to position [1105, 12]
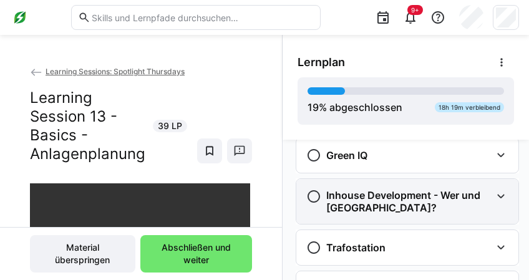
click at [394, 173] on div "Green IQ" at bounding box center [407, 155] width 222 height 35
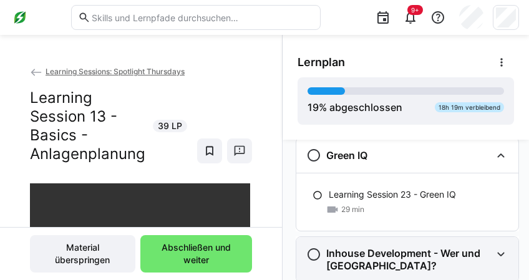
click at [394, 173] on div "Green IQ" at bounding box center [407, 155] width 222 height 35
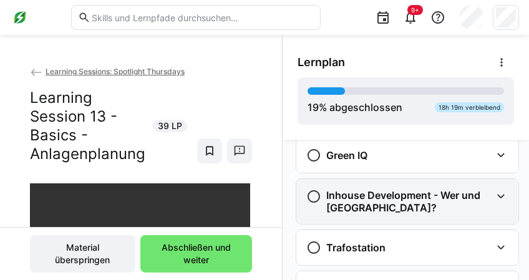
click at [390, 214] on h3 "Inhouse Development - Wer und [GEOGRAPHIC_DATA]?" at bounding box center [408, 201] width 165 height 25
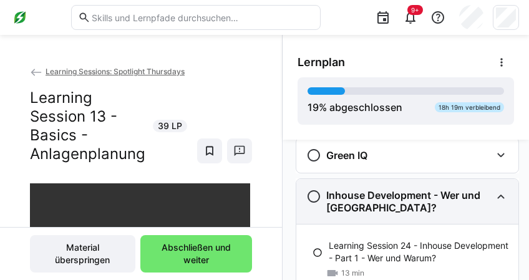
click at [389, 214] on h3 "Inhouse Development - Wer und [GEOGRAPHIC_DATA]?" at bounding box center [408, 201] width 165 height 25
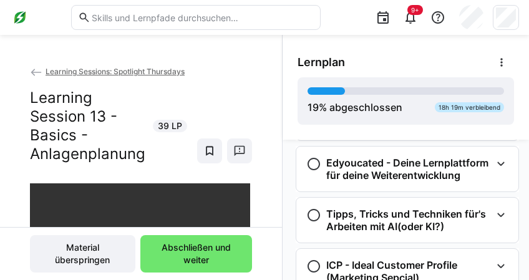
scroll to position [1271, 12]
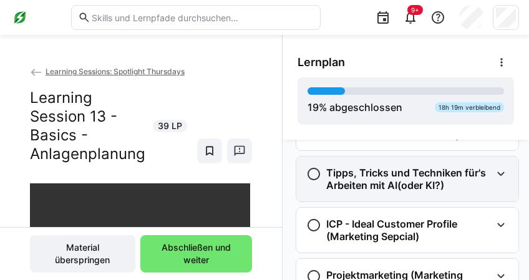
click at [390, 192] on h3 "Tipps, Tricks und Techniken für's Arbeiten mit AI(oder KI?)" at bounding box center [408, 179] width 165 height 25
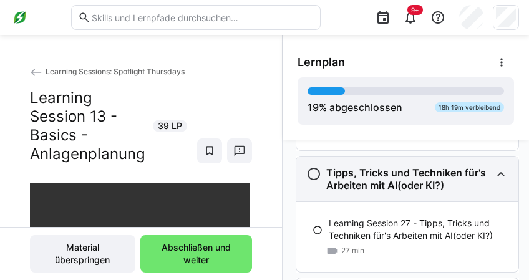
click at [392, 192] on h3 "Tipps, Tricks und Techniken für's Arbeiten mit AI(oder KI?)" at bounding box center [408, 179] width 165 height 25
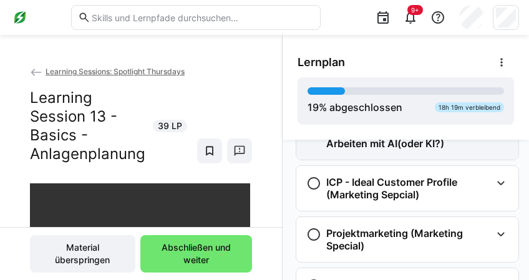
click at [392, 200] on h3 "ICP - Ideal Customer Profile (Marketing Sepcial)" at bounding box center [408, 188] width 165 height 25
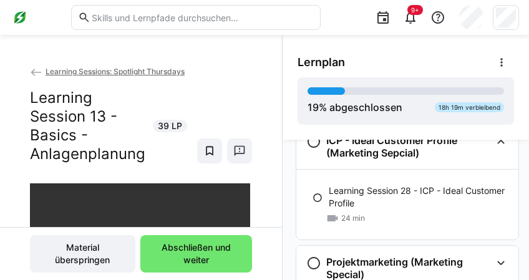
scroll to position [1396, 12]
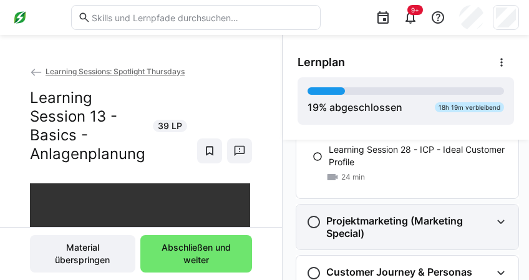
click at [379, 240] on h3 "Projektmarketing (Marketing Special)" at bounding box center [408, 227] width 165 height 25
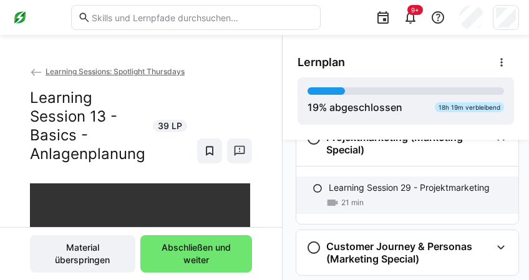
click at [382, 214] on div "Learning Session 29 - Projektmarketing 21 min" at bounding box center [407, 195] width 222 height 37
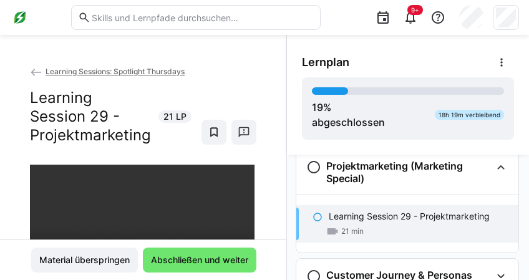
click at [215, 276] on div "Material überspringen Abschließen und weiter" at bounding box center [143, 260] width 286 height 41
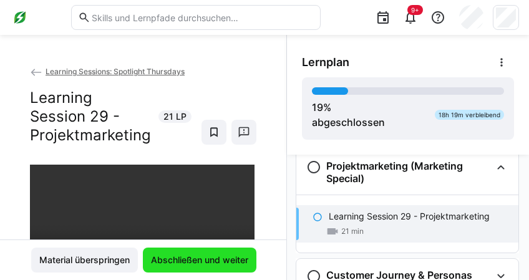
click at [219, 269] on span "Abschließen und weiter" at bounding box center [200, 260] width 114 height 25
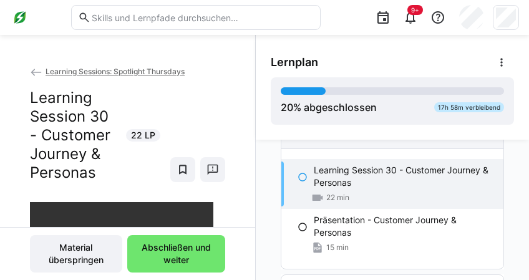
scroll to position [1658, 0]
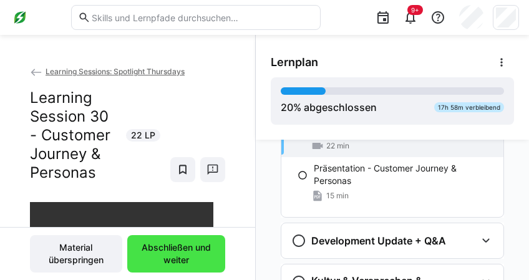
click at [188, 252] on span "Abschließen und weiter" at bounding box center [175, 253] width 85 height 25
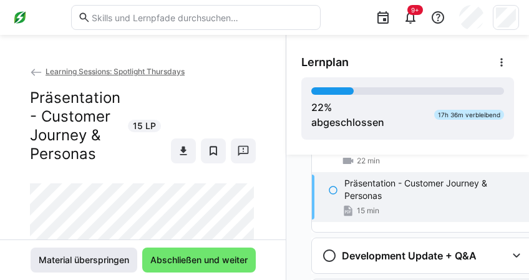
click at [124, 263] on span "Material überspringen" at bounding box center [84, 260] width 94 height 12
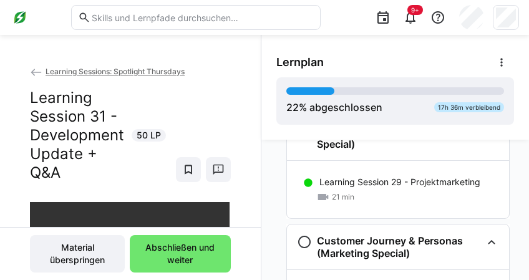
scroll to position [1455, 0]
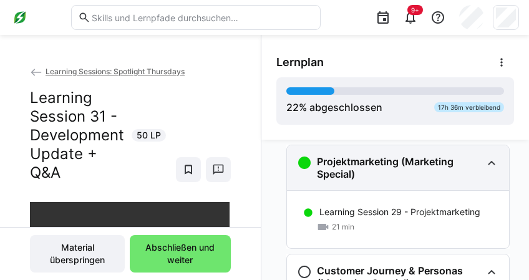
click at [402, 174] on h3 "Projektmarketing (Marketing Special)" at bounding box center [399, 167] width 165 height 25
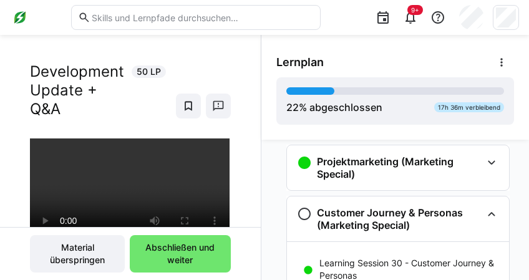
scroll to position [125, 0]
